Goal: Task Accomplishment & Management: Complete application form

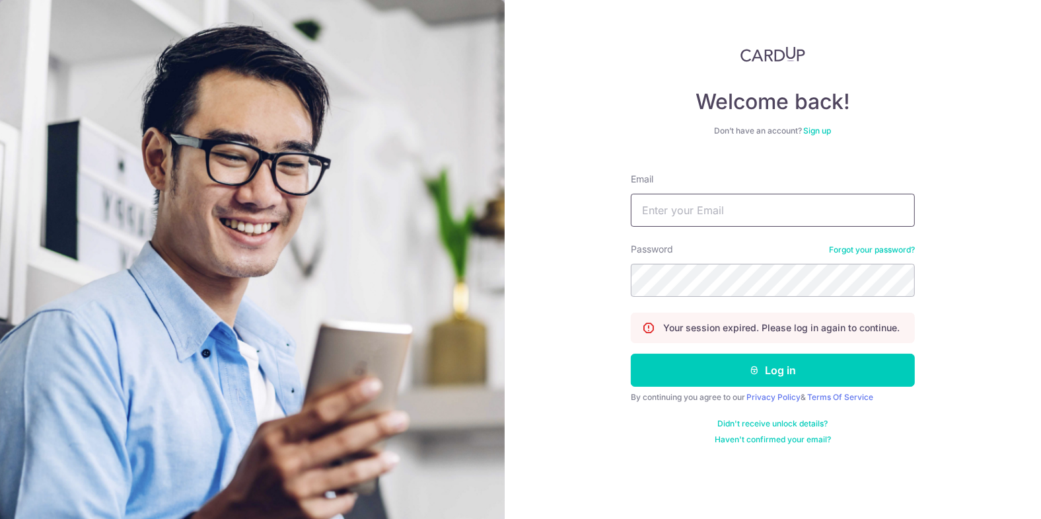
click at [819, 206] on input "Email" at bounding box center [773, 210] width 284 height 33
type input "carditho_sarcol@ais.com.sg"
click at [631, 354] on button "Log in" at bounding box center [773, 370] width 284 height 33
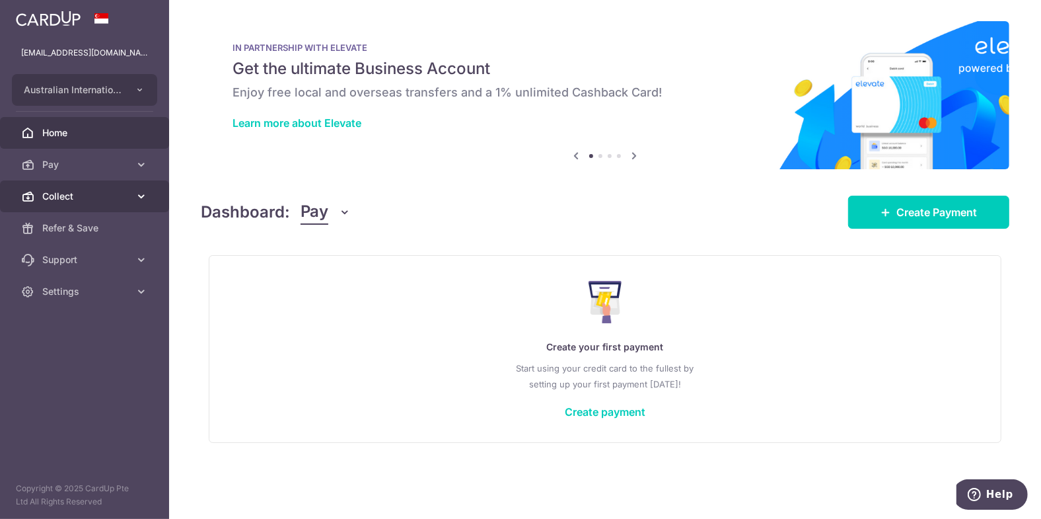
click at [50, 190] on span "Collect" at bounding box center [85, 196] width 87 height 13
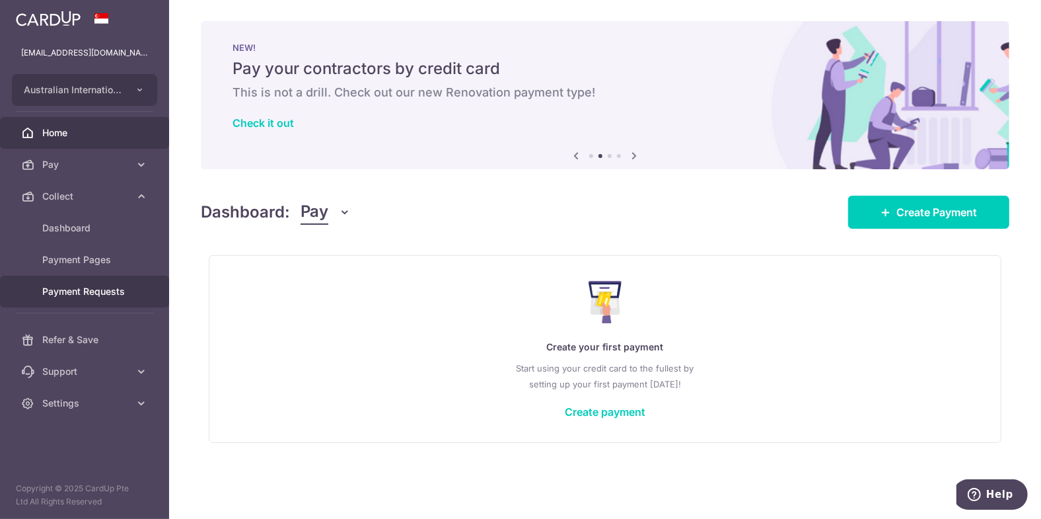
click at [85, 285] on span "Payment Requests" at bounding box center [85, 291] width 87 height 13
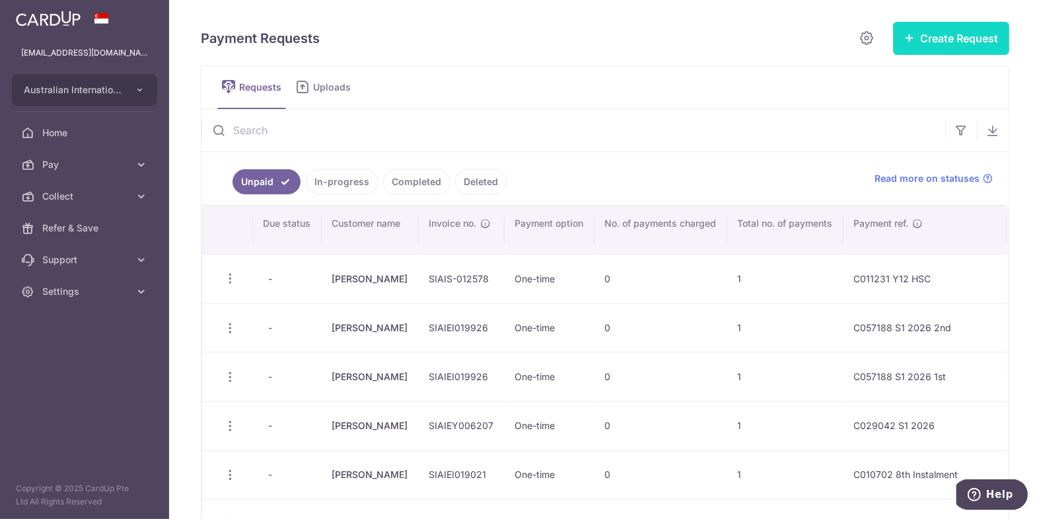
click at [940, 33] on button "Create Request" at bounding box center [951, 38] width 116 height 33
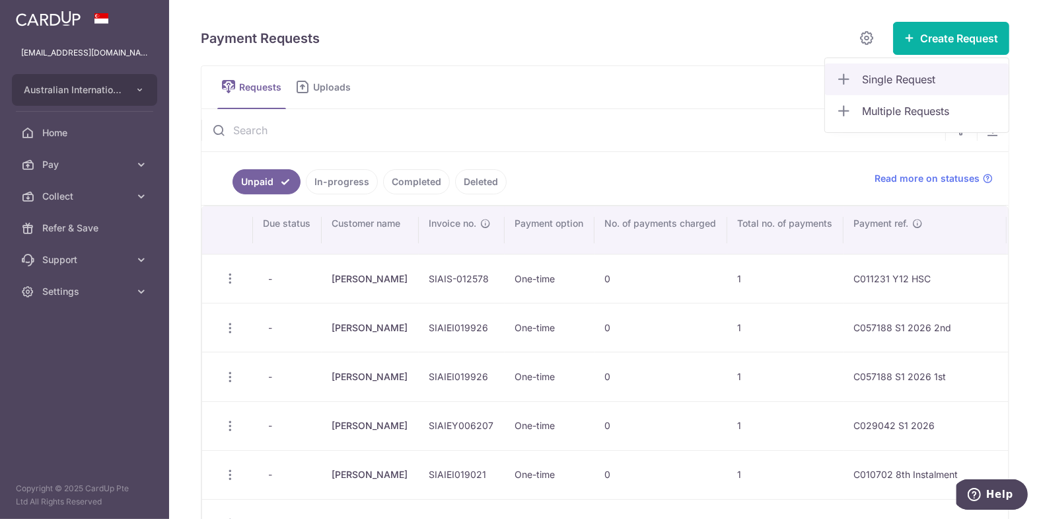
click at [881, 80] on span "Single Request" at bounding box center [930, 79] width 136 height 16
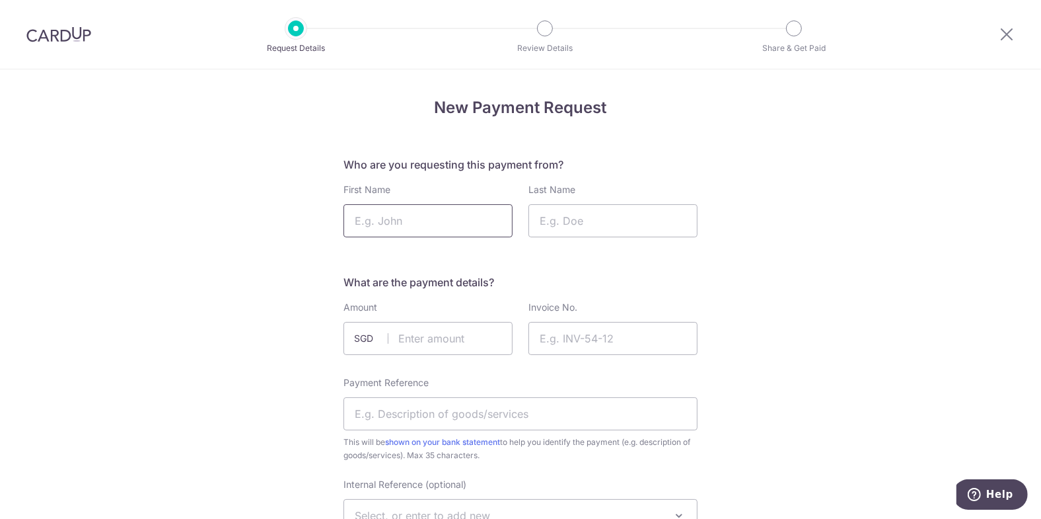
click at [415, 222] on input "First Name" at bounding box center [428, 220] width 169 height 33
type input "Vineet"
type input "Malhotra"
click at [411, 336] on input "text" at bounding box center [428, 338] width 169 height 33
type input "10602.50"
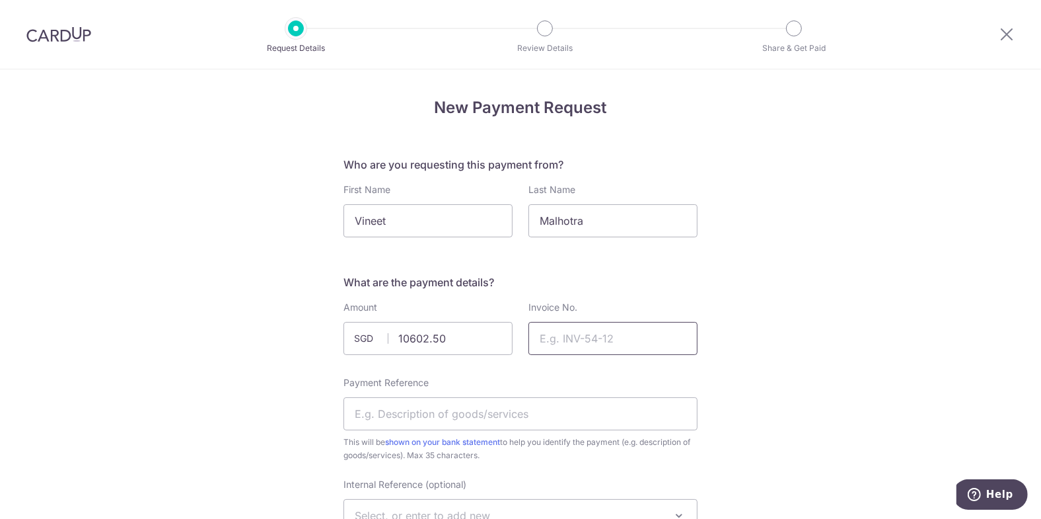
click at [577, 332] on input "Invoice No." at bounding box center [613, 338] width 169 height 33
paste input "SIAIEY005727"
click at [554, 336] on input "SIAIEY005727" at bounding box center [613, 338] width 169 height 33
type input "SIAIEY005727"
click at [447, 411] on input "Payment Reference" at bounding box center [521, 413] width 354 height 33
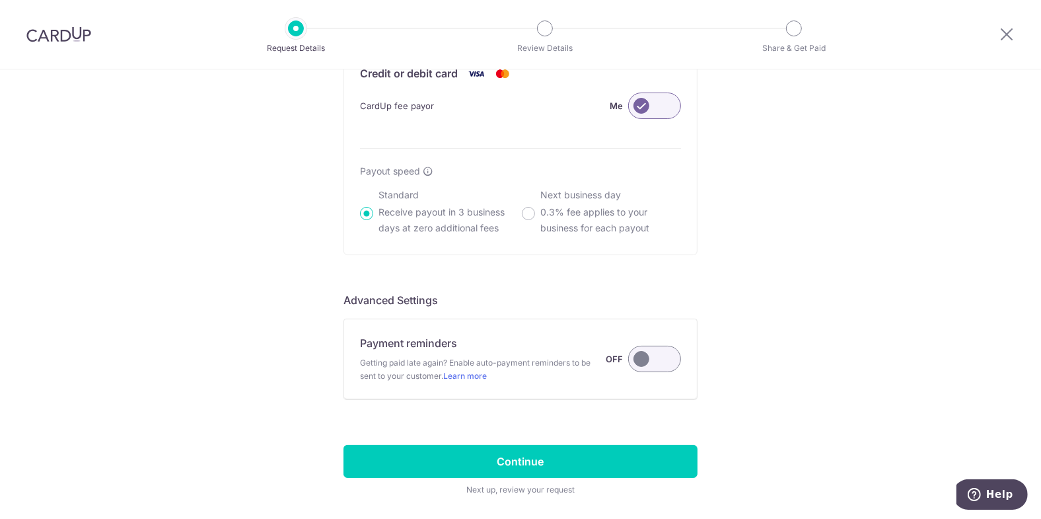
scroll to position [976, 0]
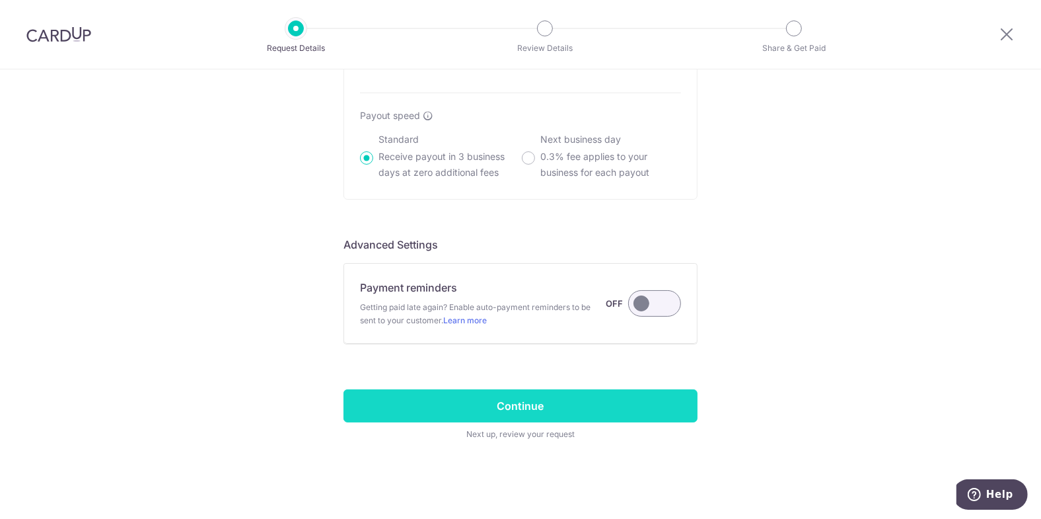
type input "C050499 T4 2025"
click at [494, 395] on input "Continue" at bounding box center [521, 405] width 354 height 33
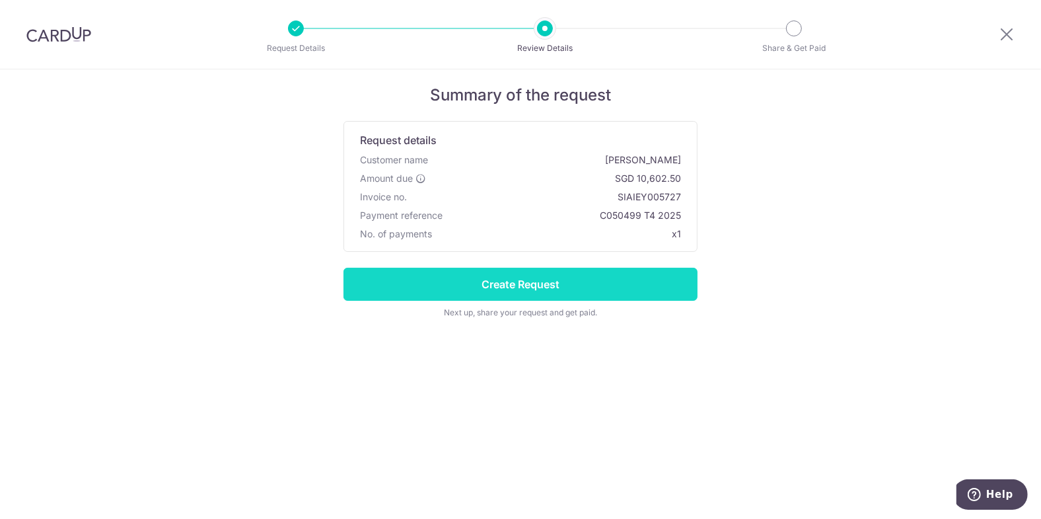
click at [527, 289] on input "Create Request" at bounding box center [521, 284] width 354 height 33
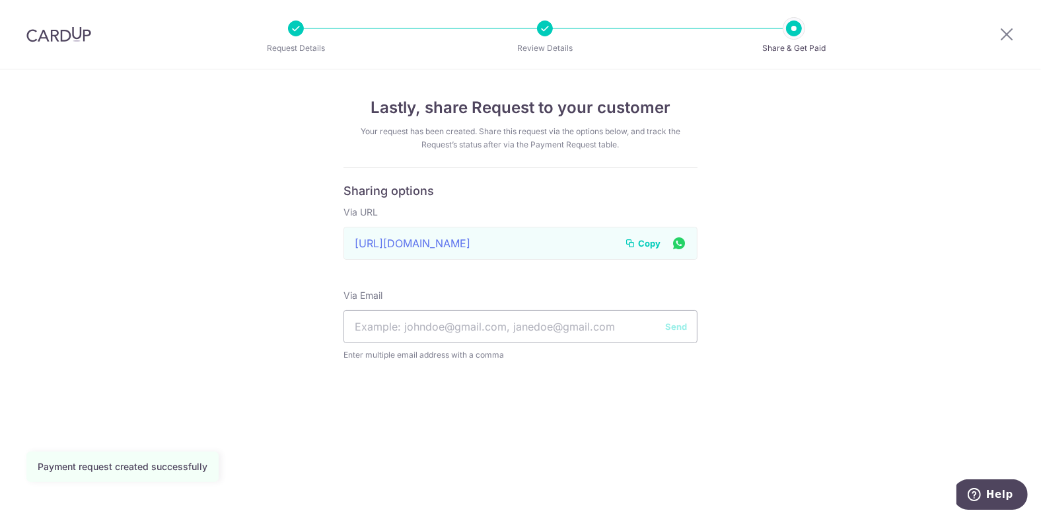
click at [643, 243] on span "Copy" at bounding box center [649, 243] width 22 height 13
click at [652, 242] on span "Copy" at bounding box center [649, 243] width 22 height 13
